Goal: Communication & Community: Answer question/provide support

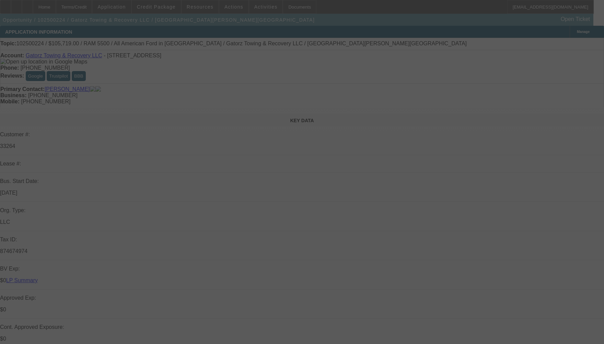
select select "0"
select select "6"
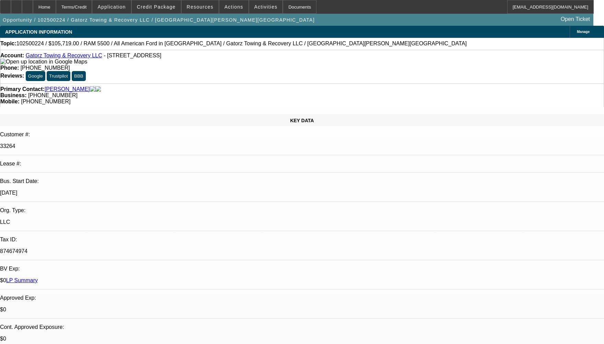
radio input "true"
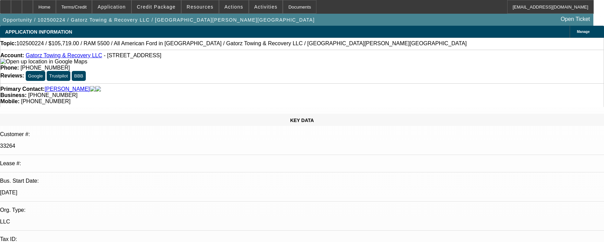
type textarea "NOT ENOUGH PAYMENT HISTORY TO COMMENT AS ITS SOLD DEAL."
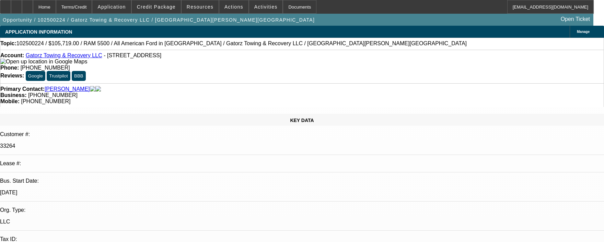
radio input "true"
